Goal: Task Accomplishment & Management: Manage account settings

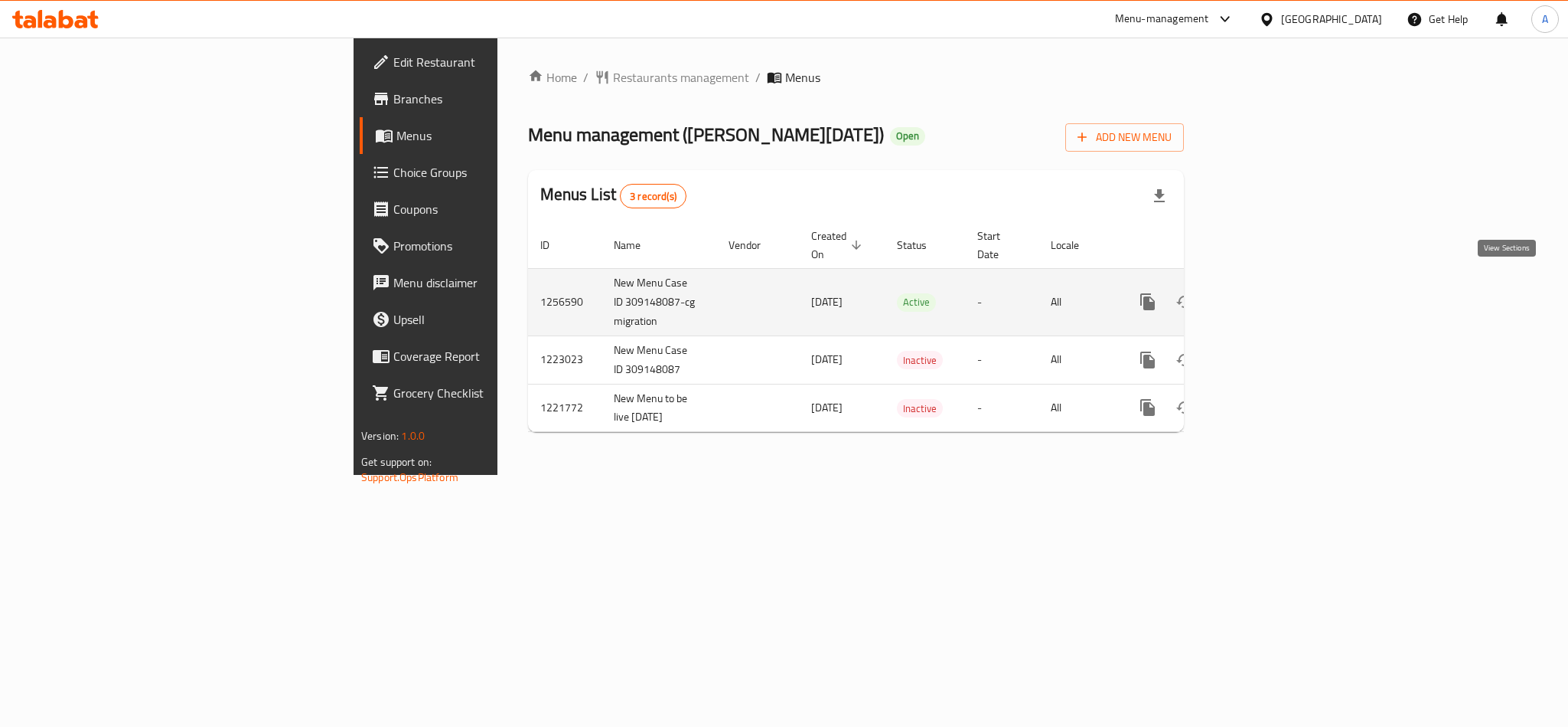
click at [1267, 293] on icon "enhanced table" at bounding box center [1257, 301] width 18 height 18
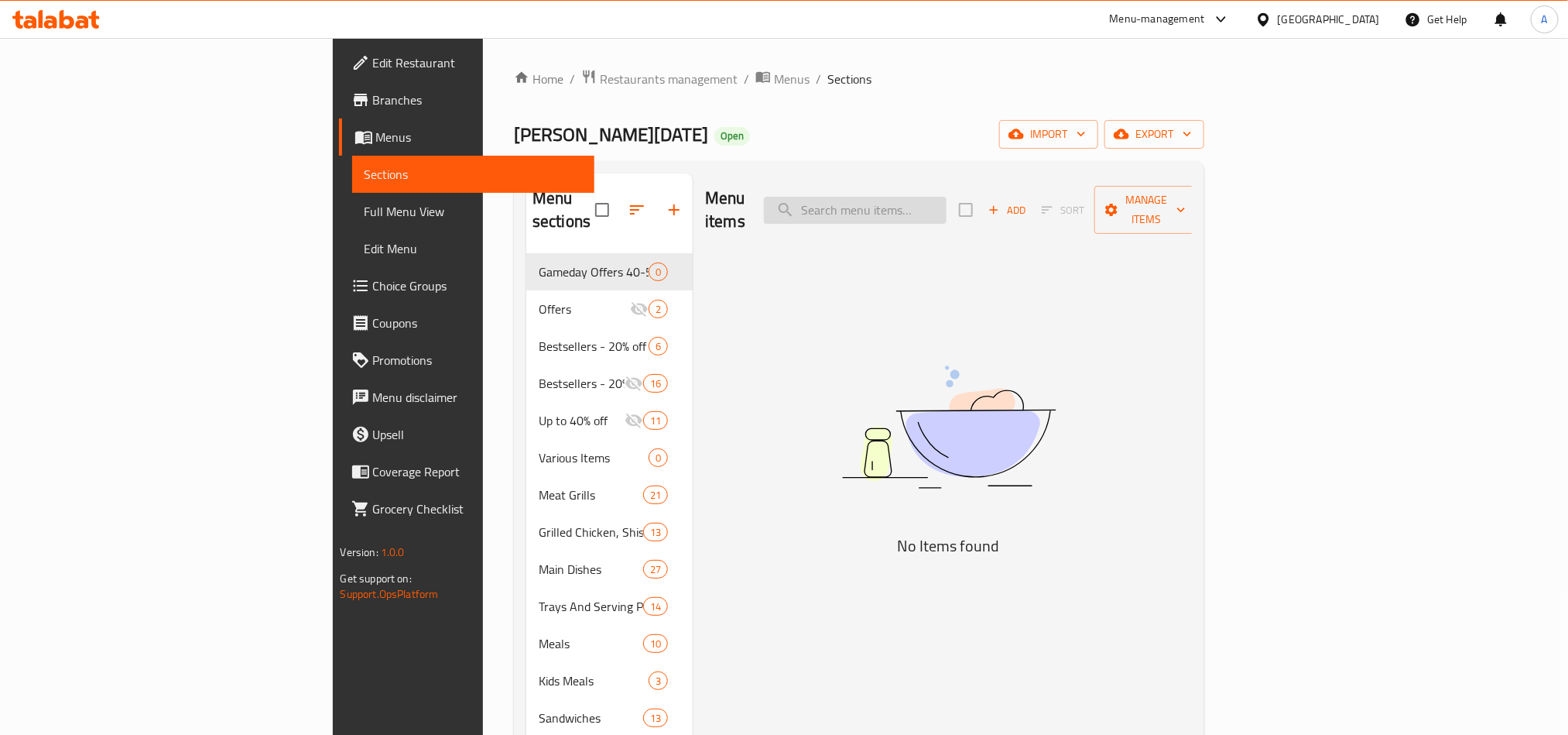
click at [946, 205] on input "search" at bounding box center [855, 210] width 183 height 27
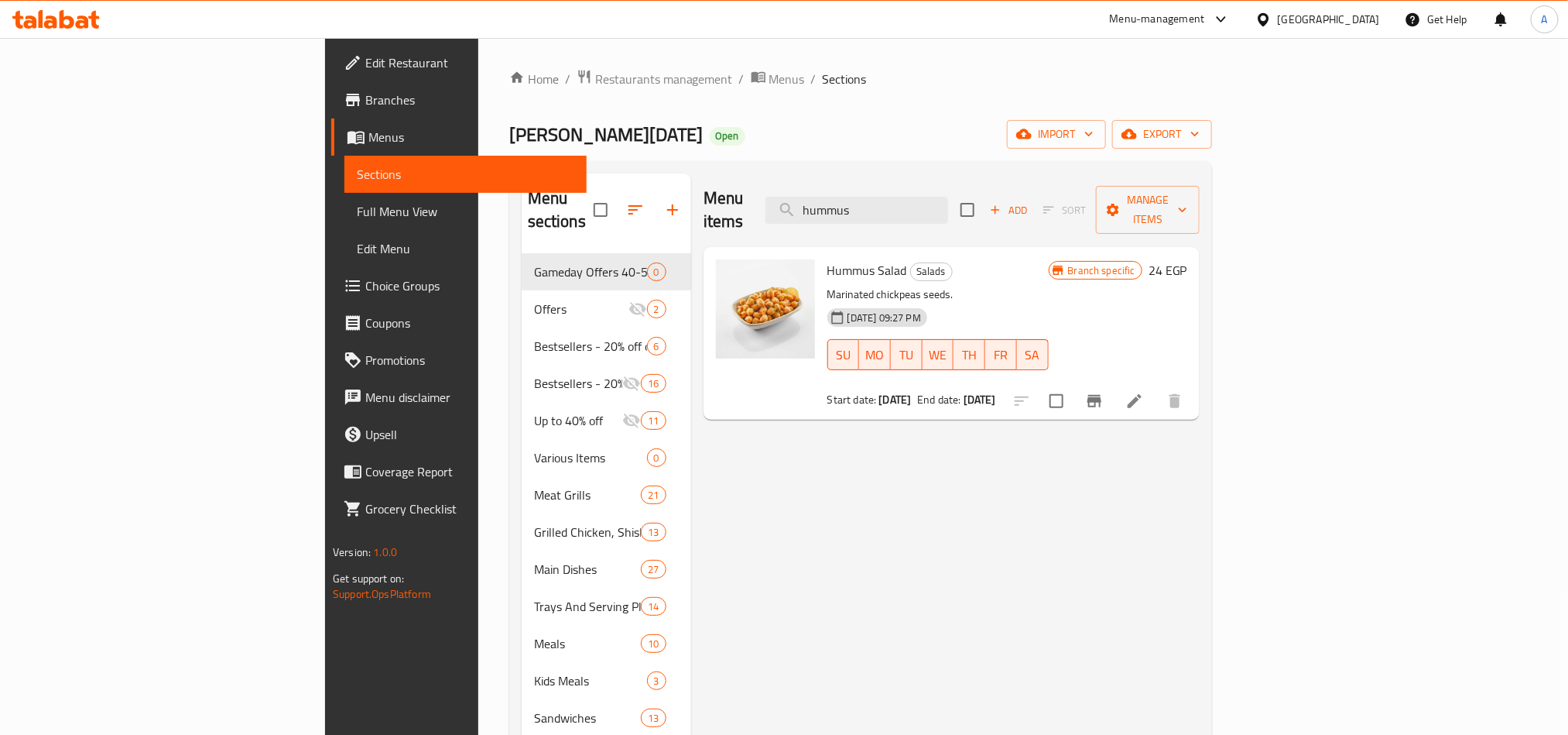
type input "hummus"
click at [1200, 477] on div "Menu items hummus Add Sort Manage items Hummus Salad Salads Marinated chickpeas…" at bounding box center [944, 643] width 508 height 941
click at [1101, 395] on icon "Branch-specific-item" at bounding box center [1094, 401] width 14 height 12
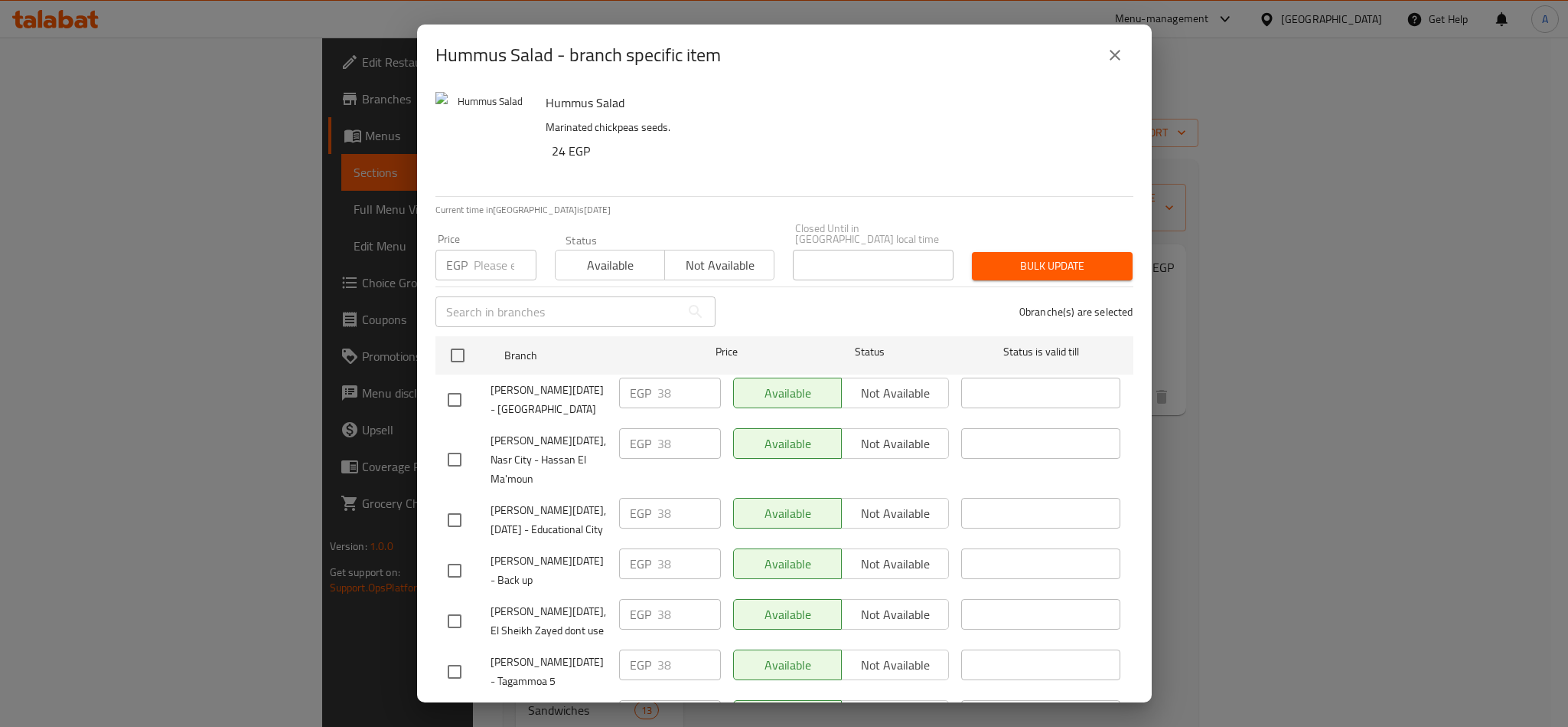
click at [540, 372] on div "[PERSON_NAME][DATE] - [GEOGRAPHIC_DATA]" at bounding box center [527, 400] width 171 height 57
click at [529, 381] on span "[PERSON_NAME][DATE] - [GEOGRAPHIC_DATA]" at bounding box center [548, 399] width 116 height 38
copy span "[PERSON_NAME][DATE] - [GEOGRAPHIC_DATA]"
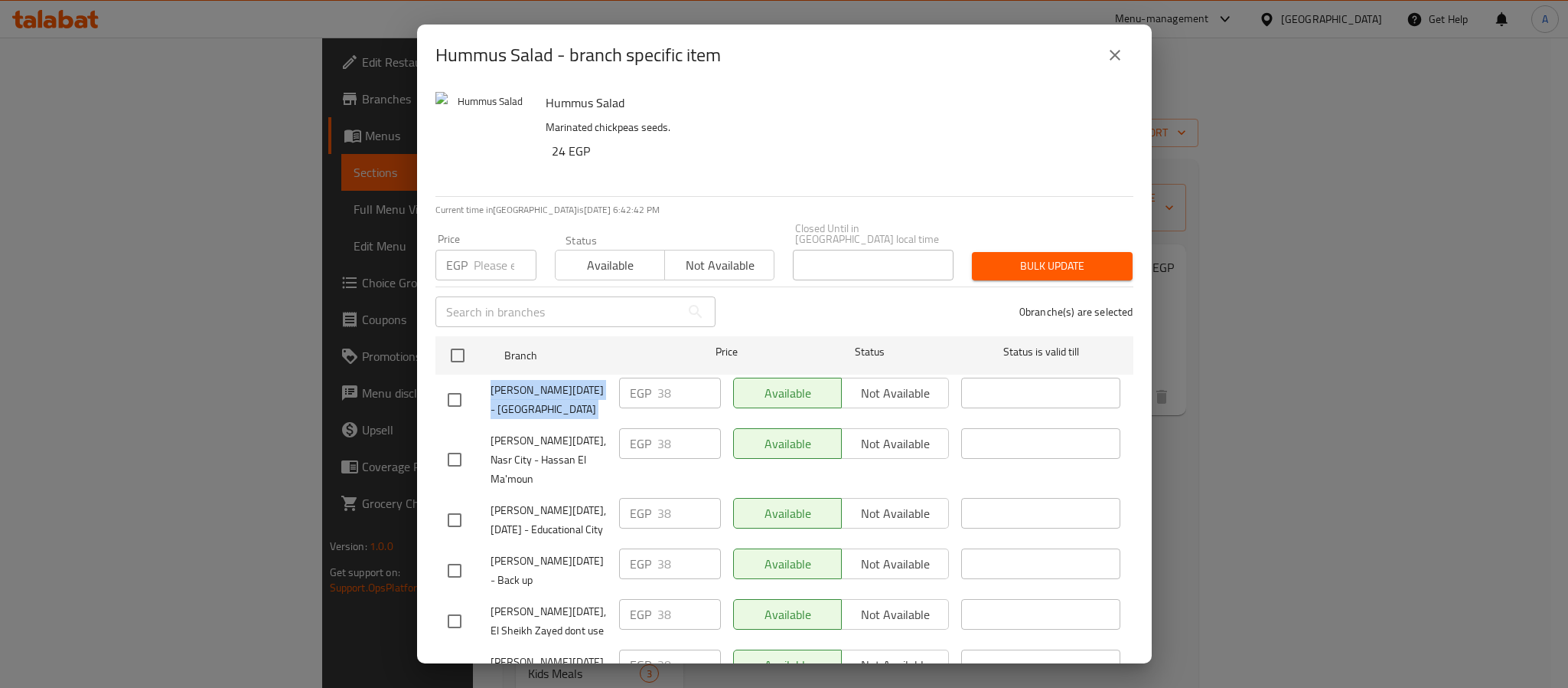
click at [494, 389] on span "[PERSON_NAME][DATE] - [GEOGRAPHIC_DATA]" at bounding box center [548, 399] width 116 height 38
drag, startPoint x: 491, startPoint y: 389, endPoint x: 530, endPoint y: 389, distance: 39.0
click at [530, 389] on span "[PERSON_NAME][DATE] - [GEOGRAPHIC_DATA]" at bounding box center [548, 399] width 116 height 38
copy span "[PERSON_NAME][DATE]"
click at [1102, 65] on button "close" at bounding box center [1115, 55] width 37 height 37
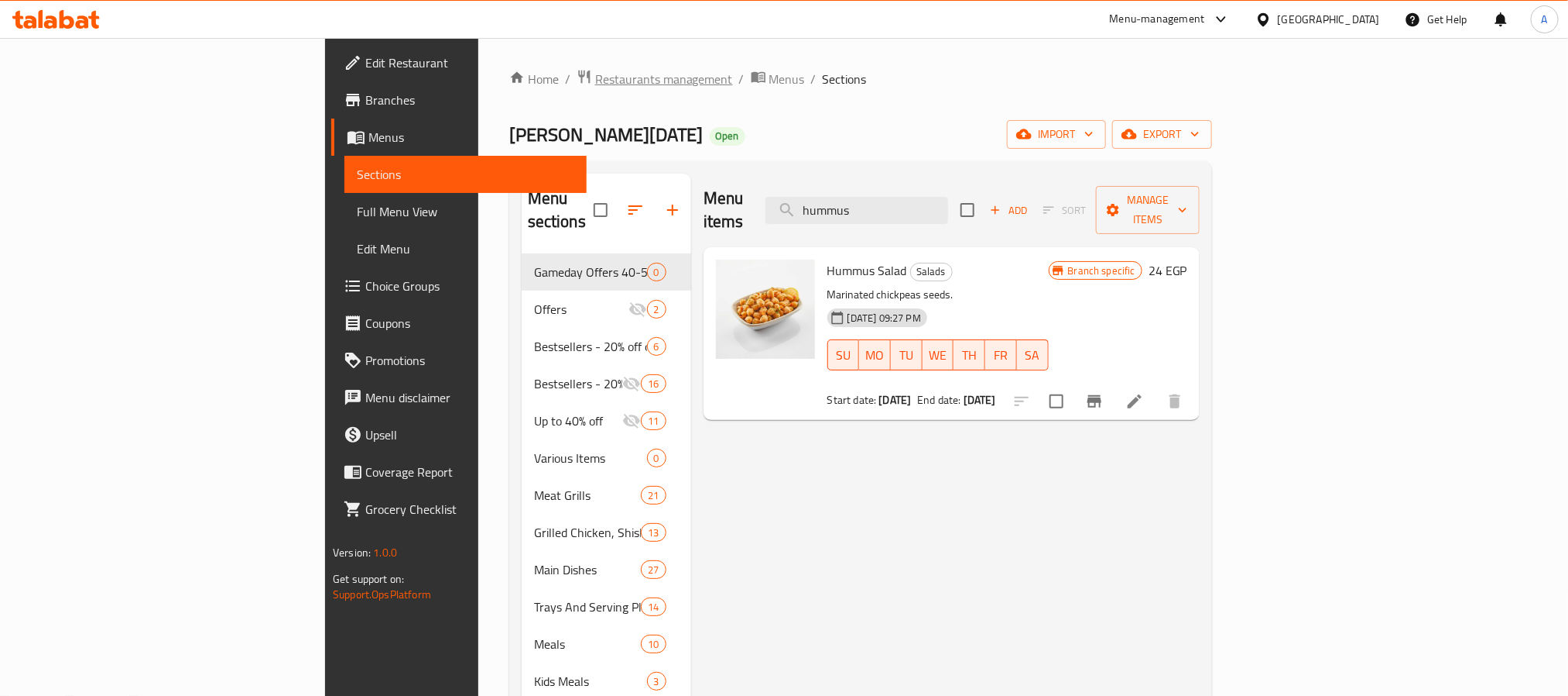
click at [596, 70] on span "Restaurants management" at bounding box center [664, 79] width 137 height 18
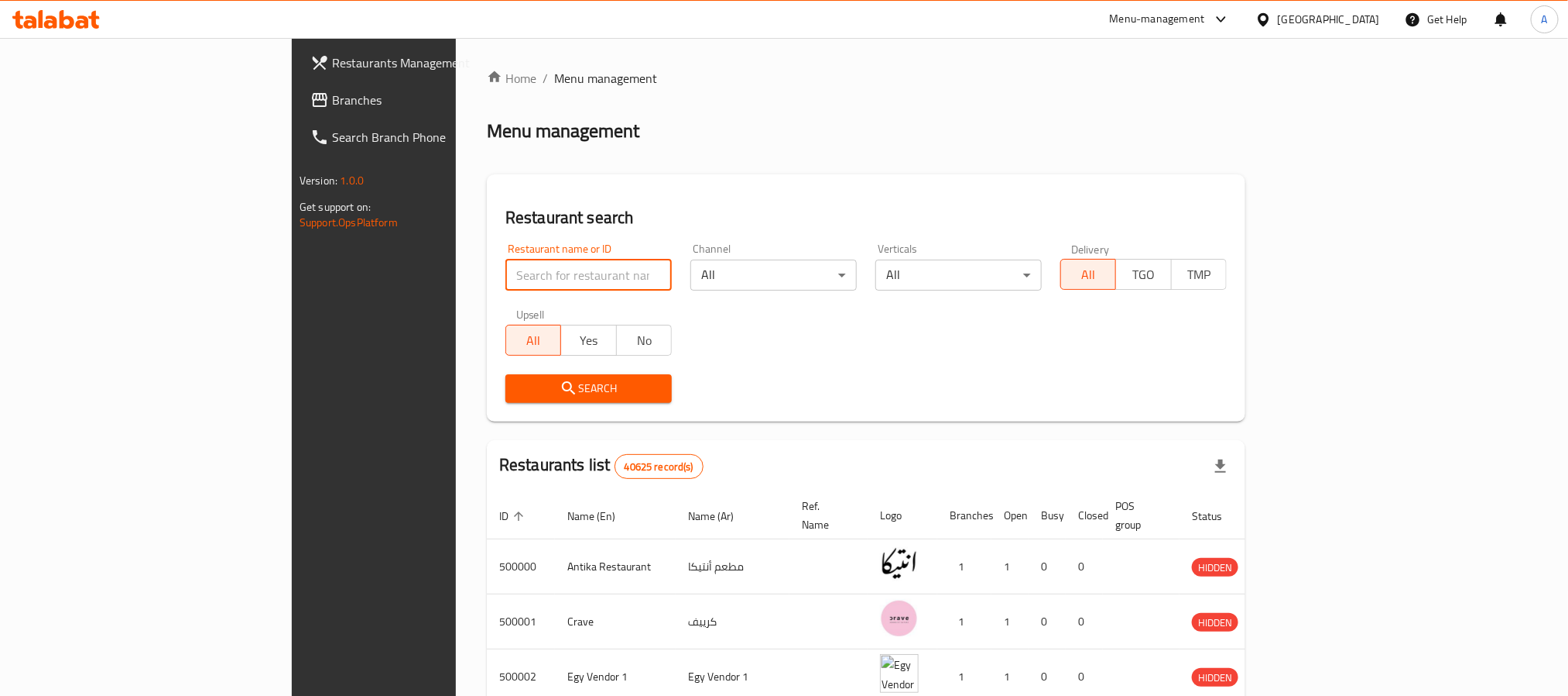
click at [505, 272] on input "search" at bounding box center [588, 275] width 166 height 31
paste input "[PERSON_NAME]"
type input "[PERSON_NAME]"
click button "Search" at bounding box center [588, 388] width 166 height 29
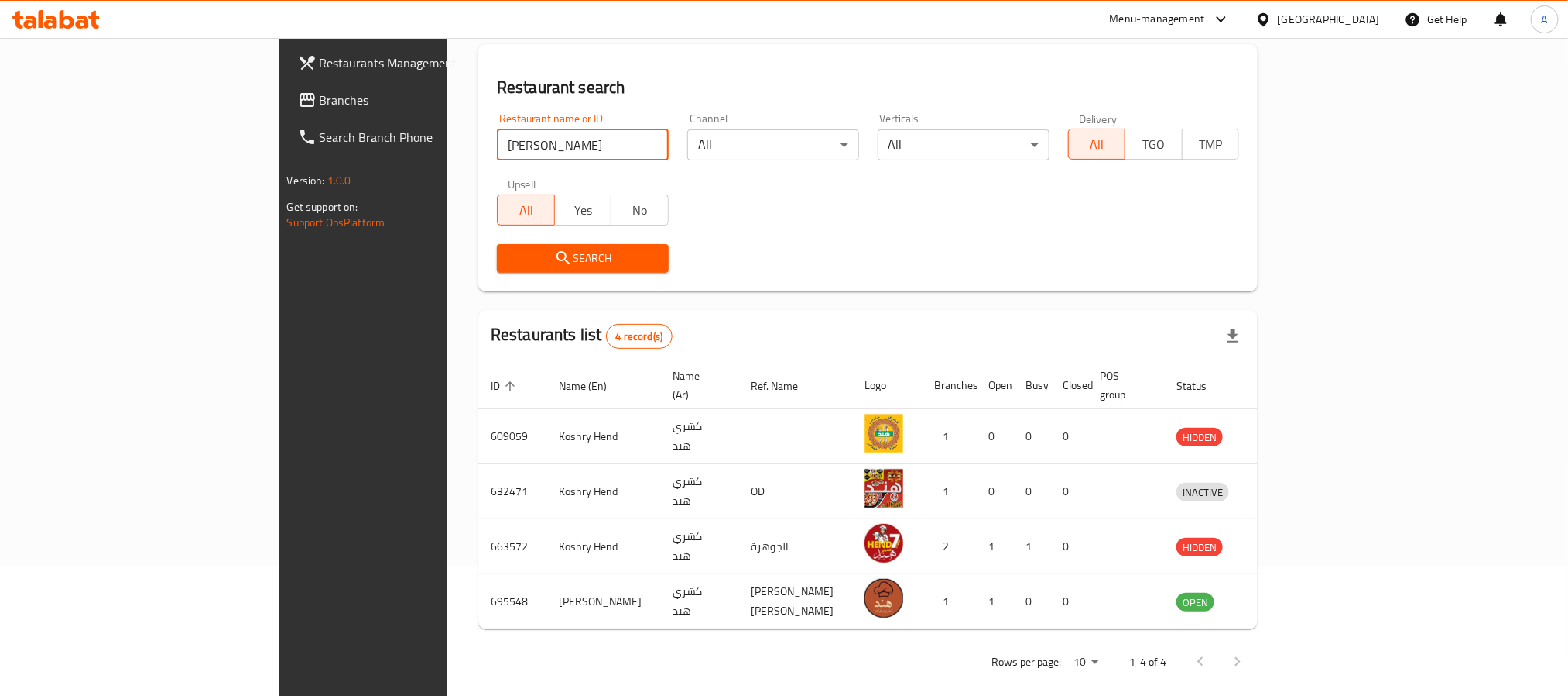
scroll to position [133, 0]
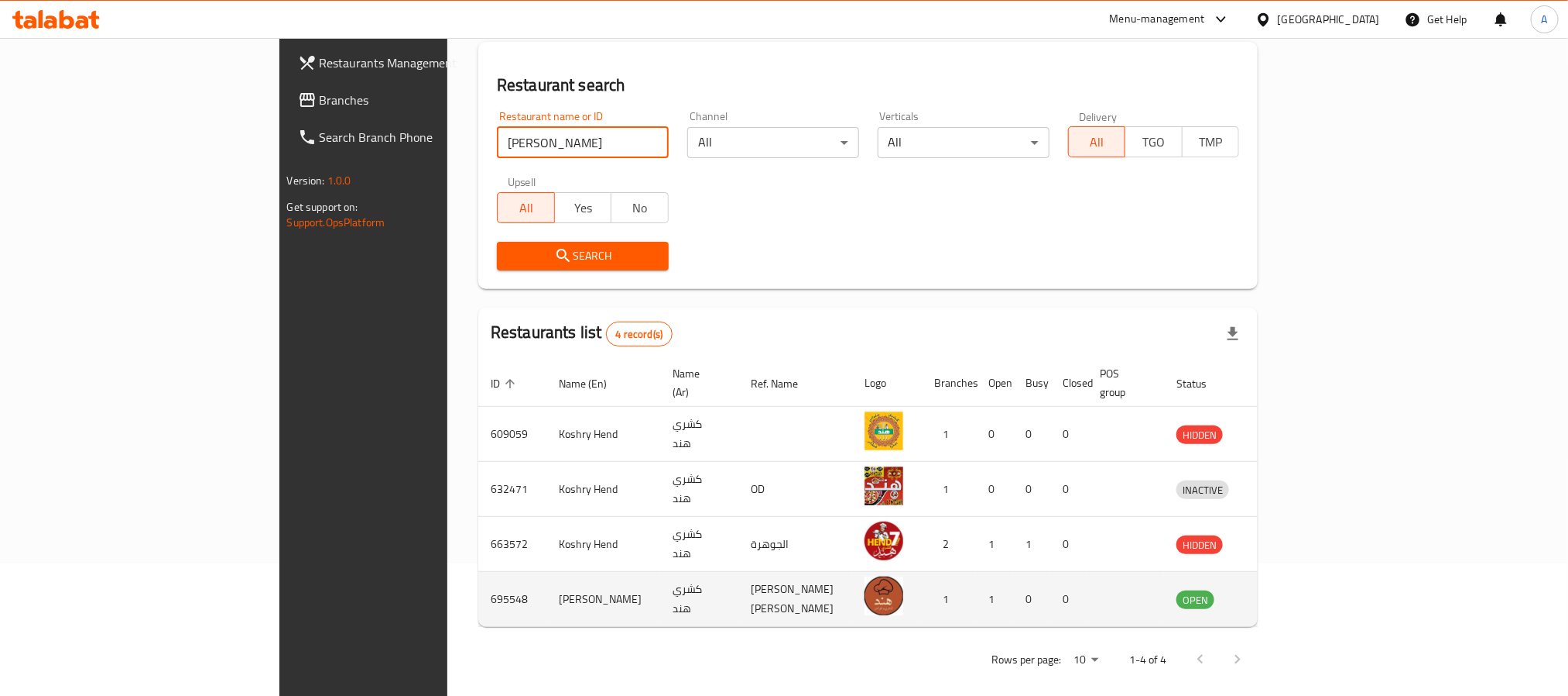
click at [1279, 591] on icon "enhanced table" at bounding box center [1269, 598] width 18 height 18
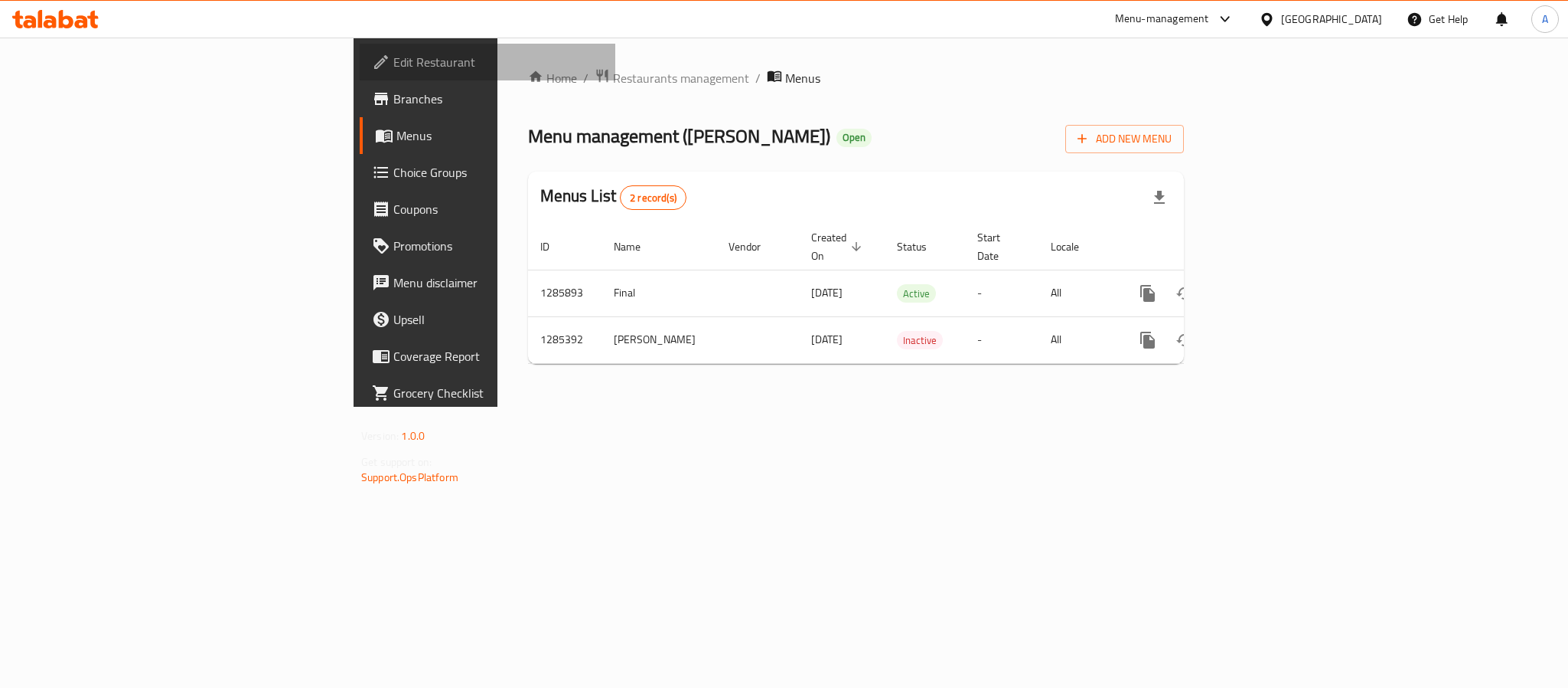
click at [393, 63] on span "Edit Restaurant" at bounding box center [498, 62] width 210 height 18
